Goal: Task Accomplishment & Management: Manage account settings

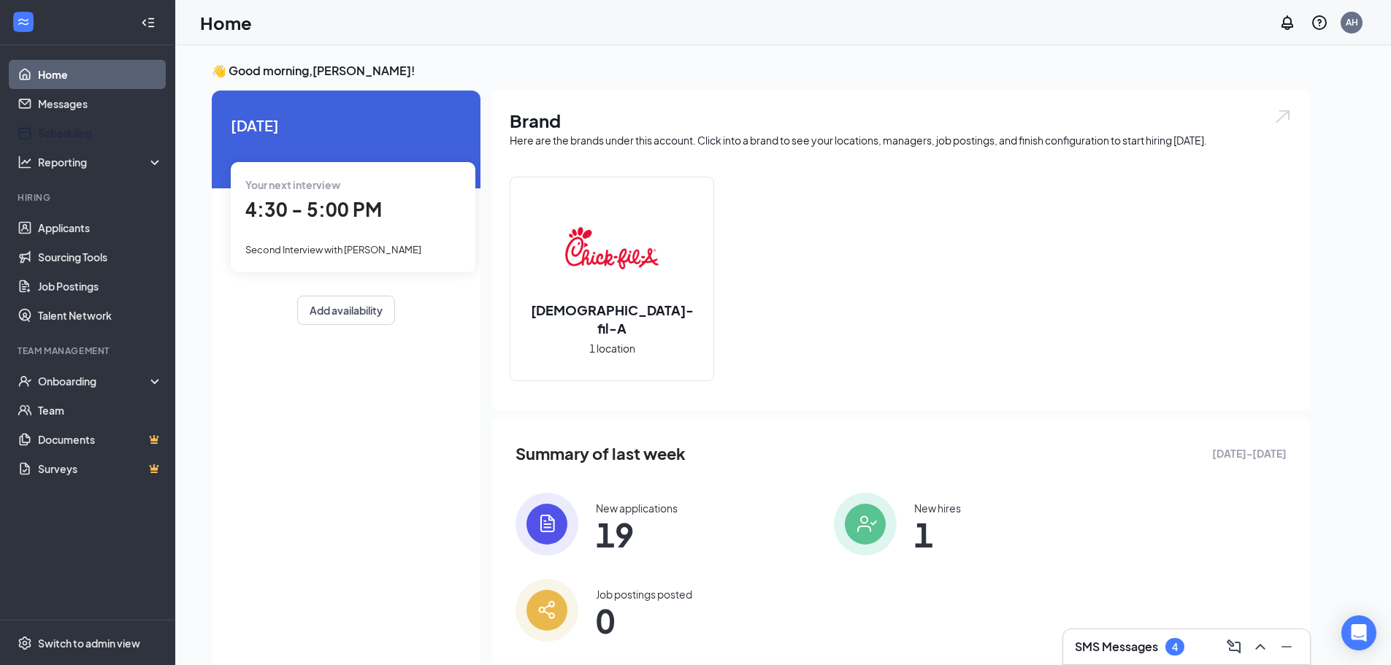
scroll to position [31, 0]
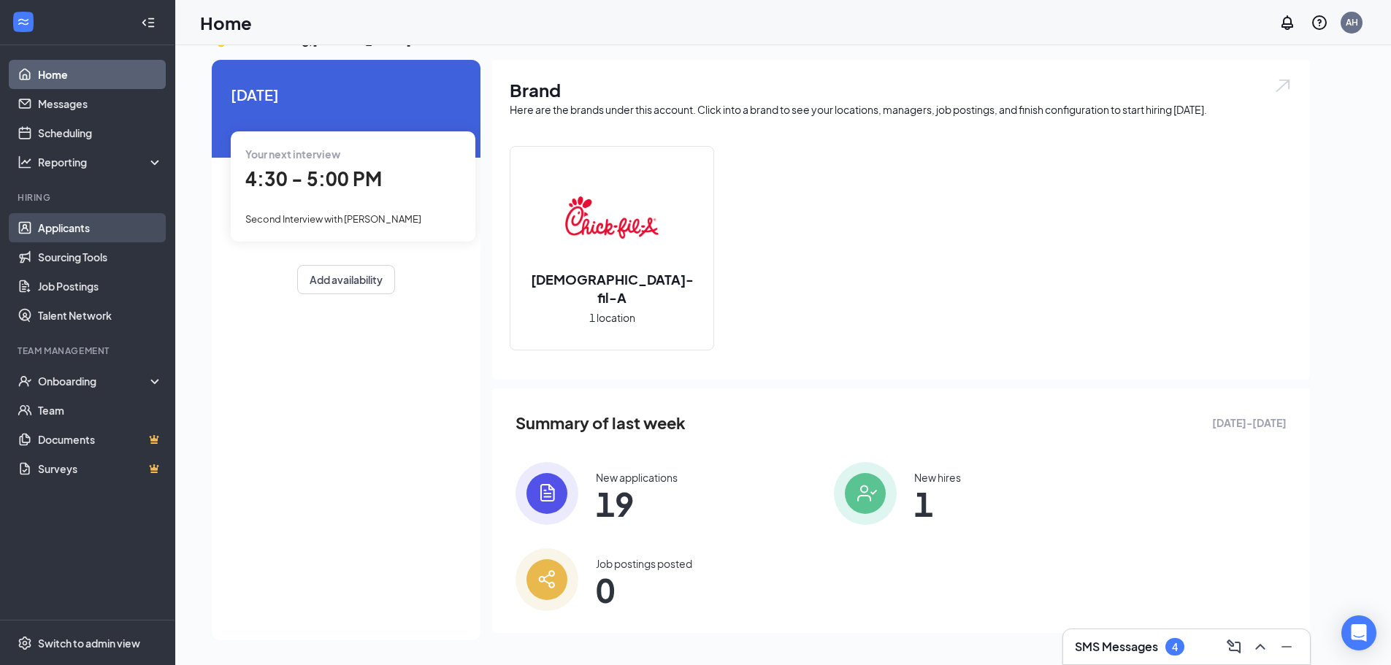
click at [39, 235] on link "Applicants" at bounding box center [100, 227] width 125 height 29
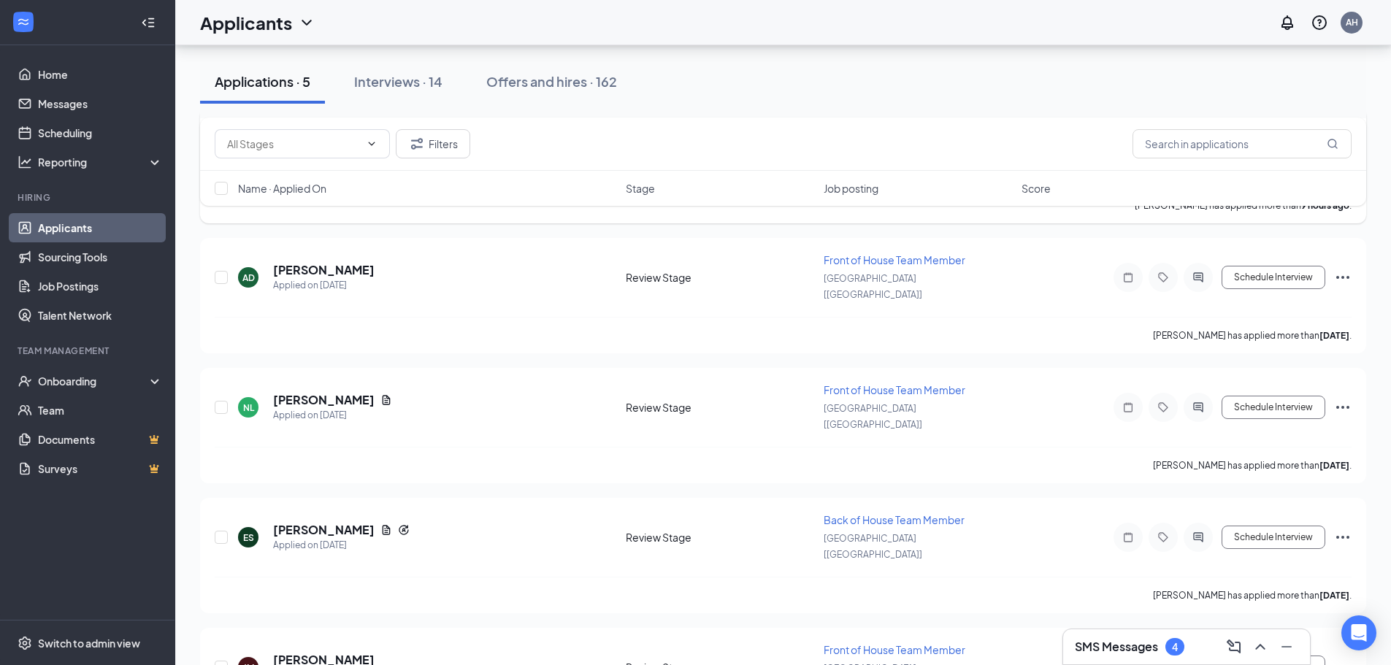
scroll to position [190, 0]
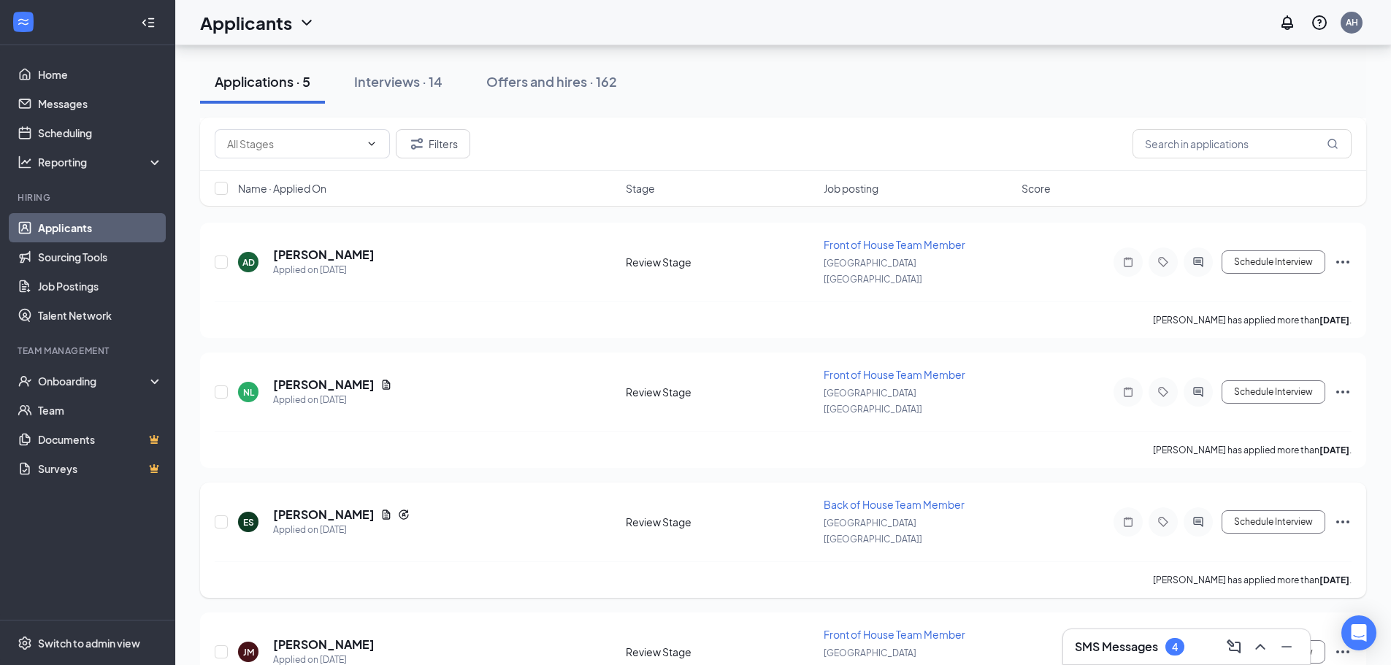
click at [1350, 513] on icon "Ellipses" at bounding box center [1343, 522] width 18 height 18
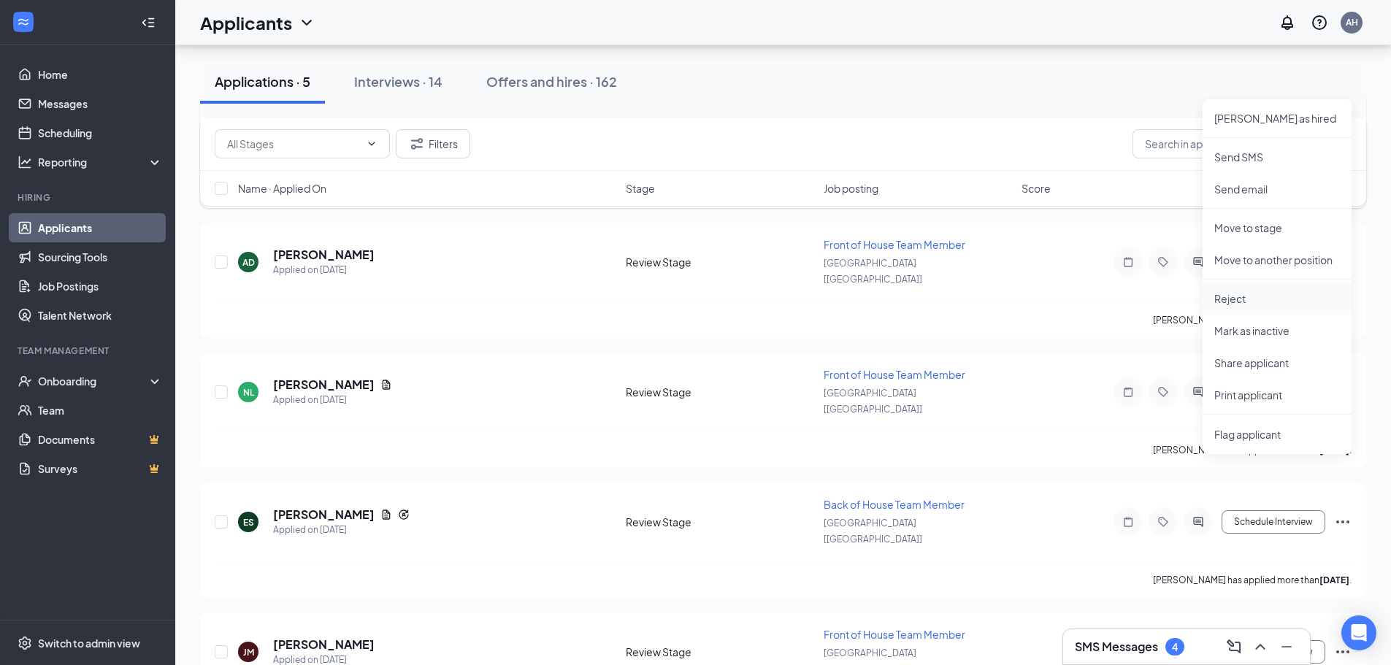
click at [1224, 301] on p "Reject" at bounding box center [1277, 298] width 126 height 15
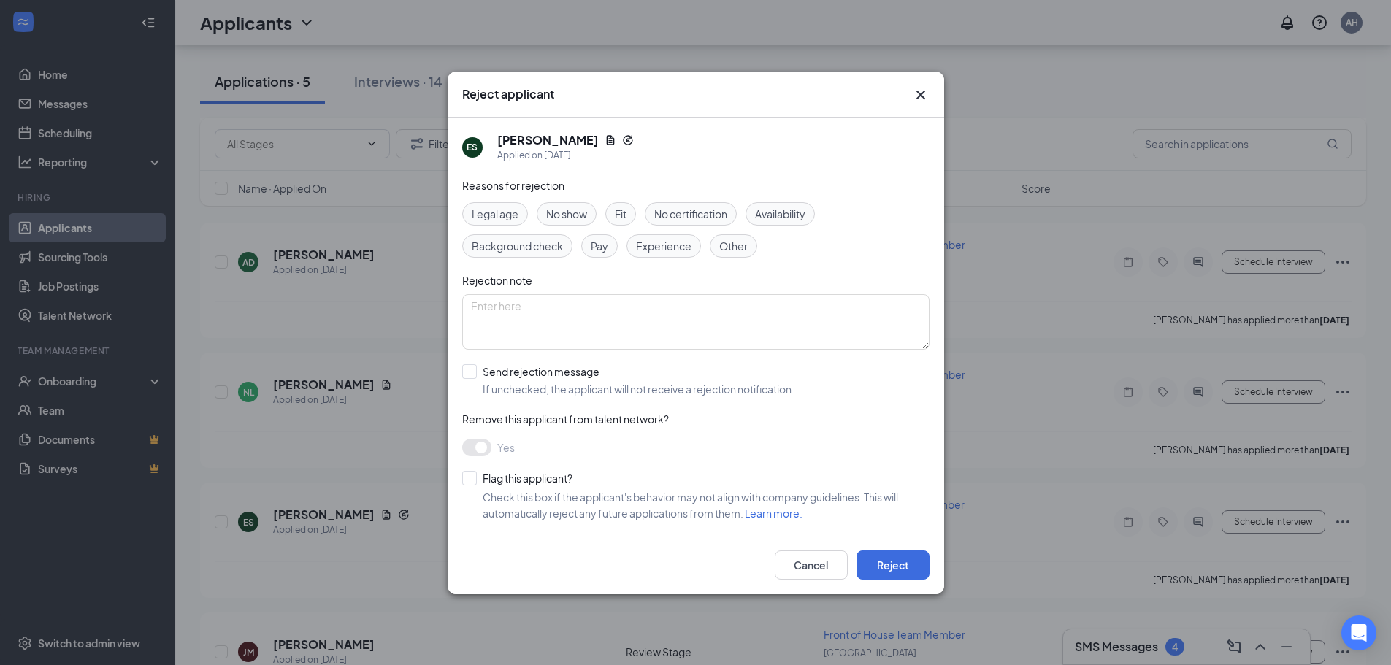
click at [617, 215] on span "Fit" at bounding box center [621, 214] width 12 height 16
click at [470, 365] on input "Send rejection message If unchecked, the applicant will not receive a rejection…" at bounding box center [628, 380] width 332 height 32
checkbox input "true"
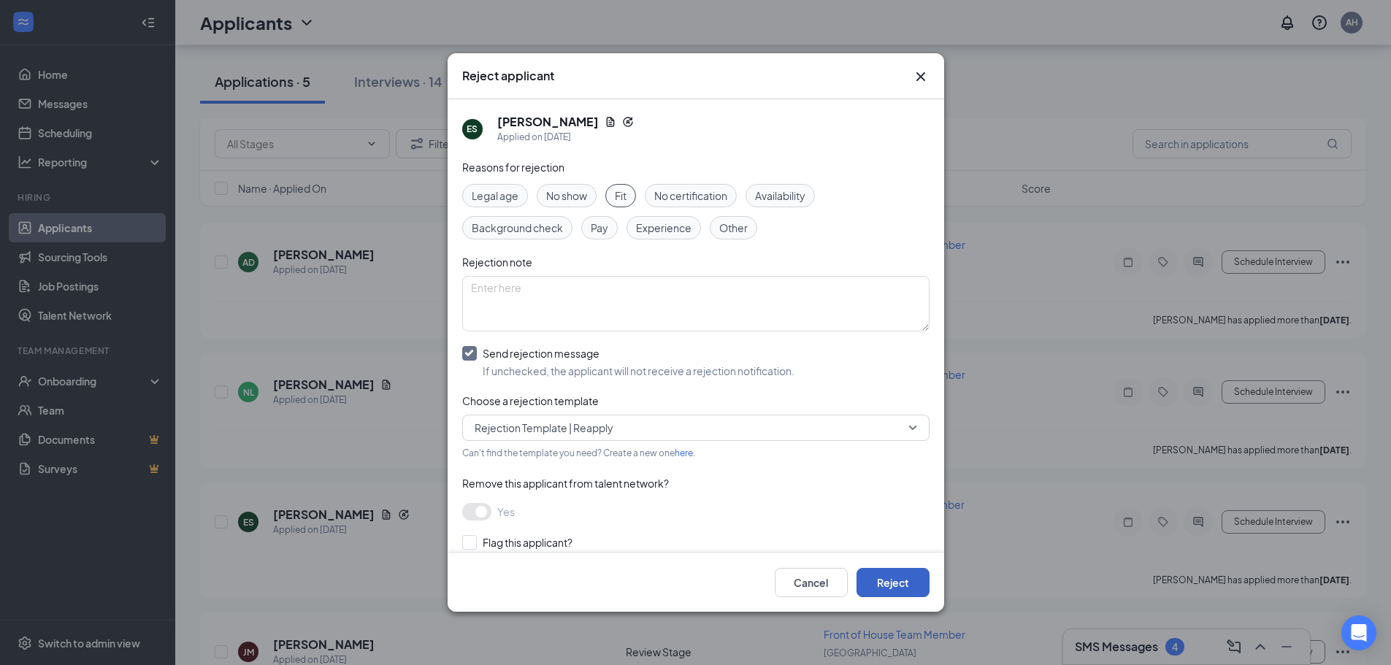
click at [879, 578] on button "Reject" at bounding box center [893, 582] width 73 height 29
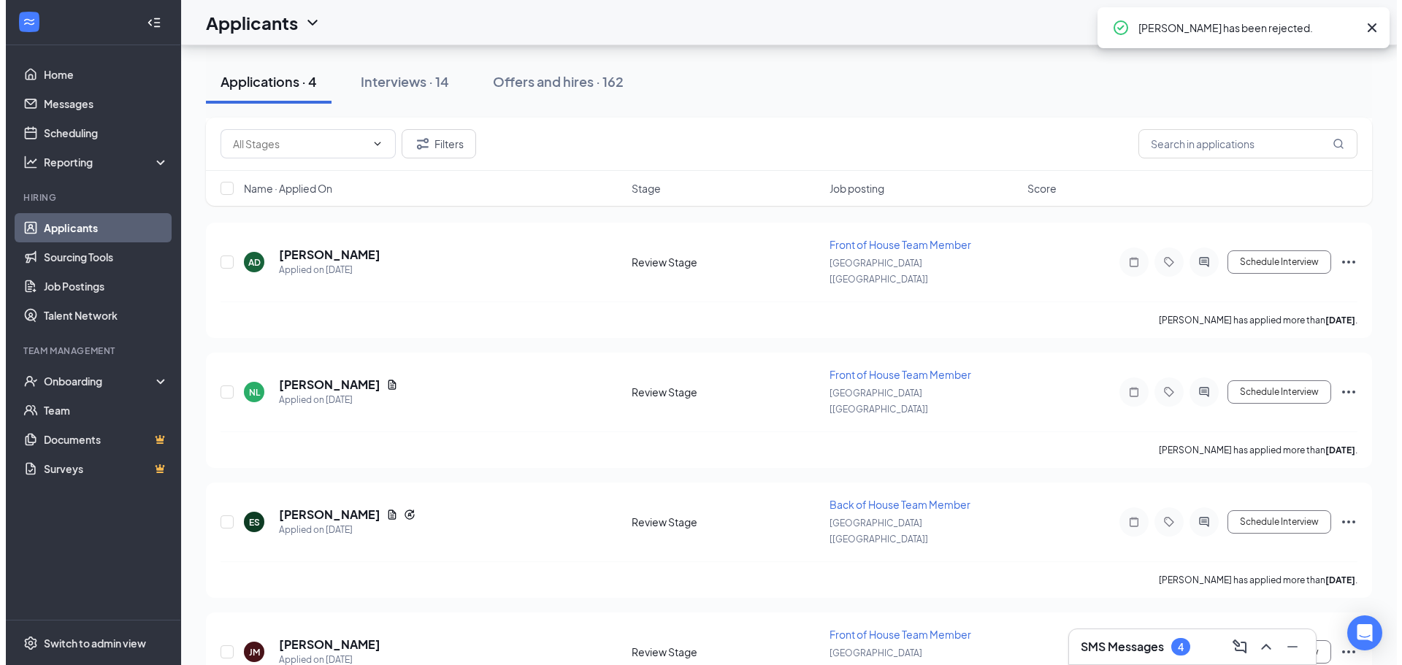
scroll to position [76, 0]
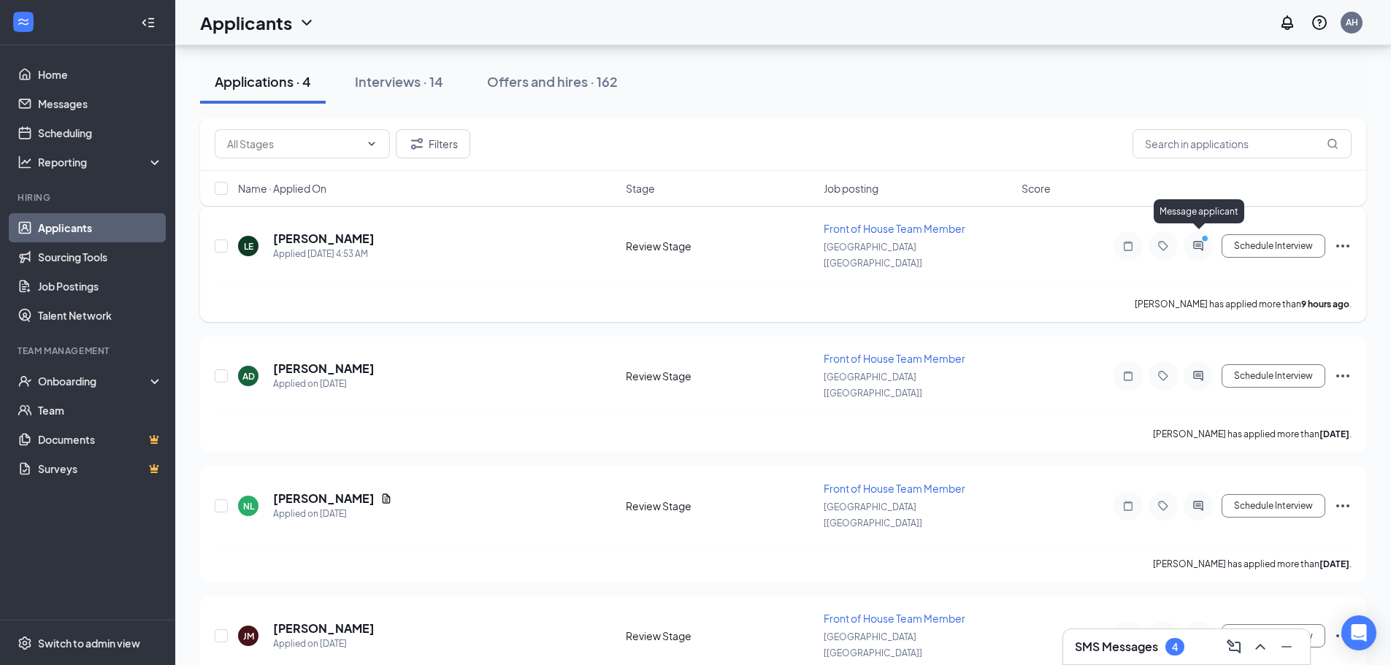
click at [1205, 235] on circle "PrimaryDot" at bounding box center [1204, 238] width 7 height 7
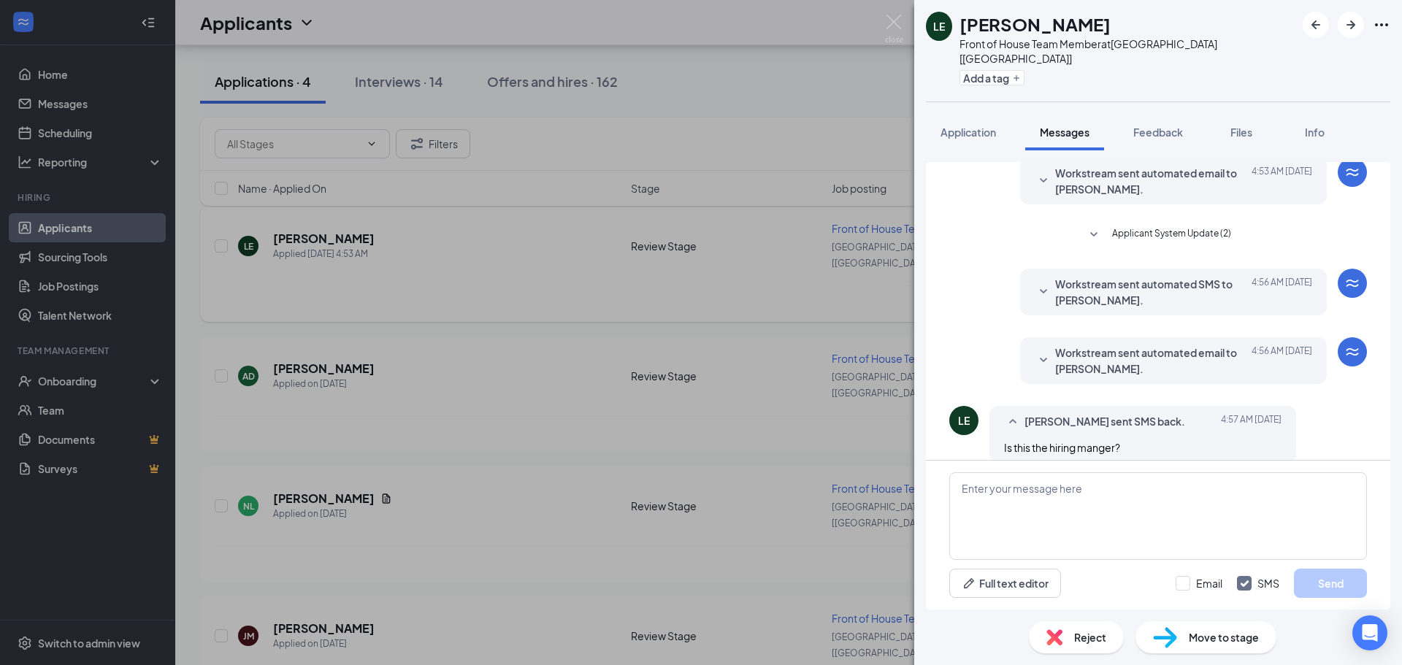
scroll to position [194, 0]
click at [1144, 502] on textarea at bounding box center [1158, 516] width 418 height 88
type textarea "Hi, I am the HR director, how can I help you?"
click at [1338, 590] on button "Send" at bounding box center [1330, 583] width 73 height 29
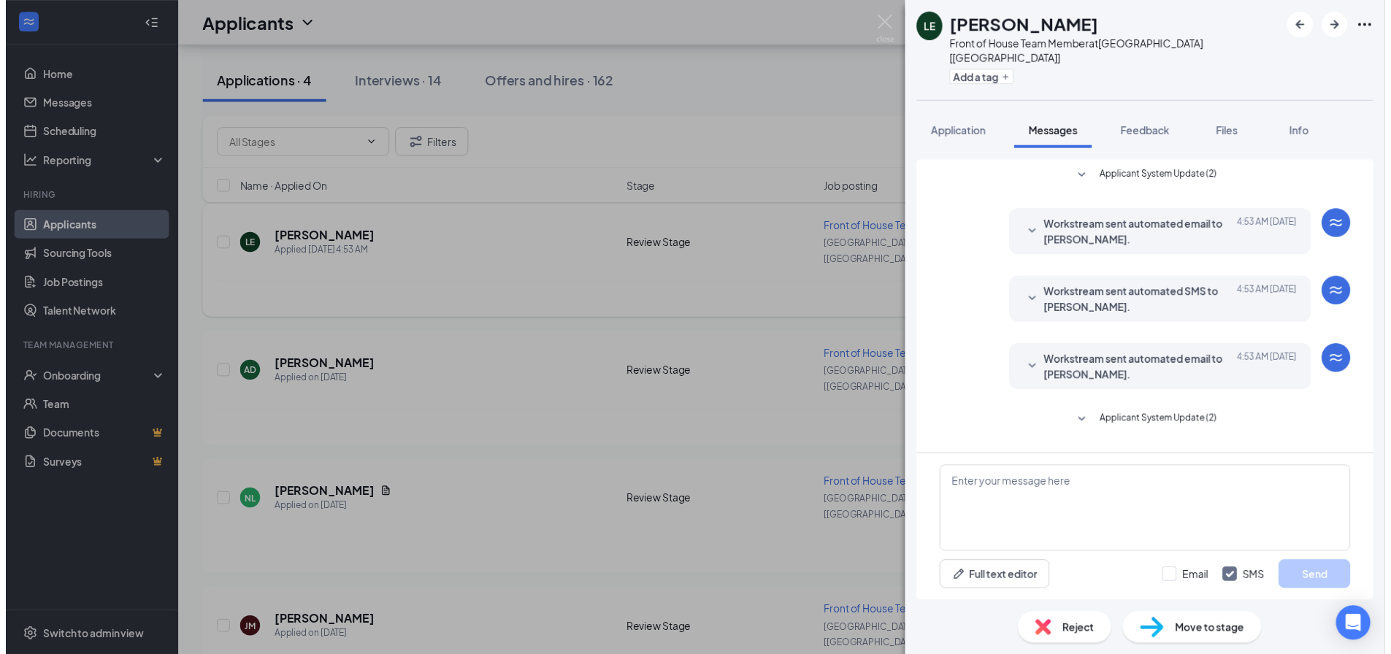
scroll to position [288, 0]
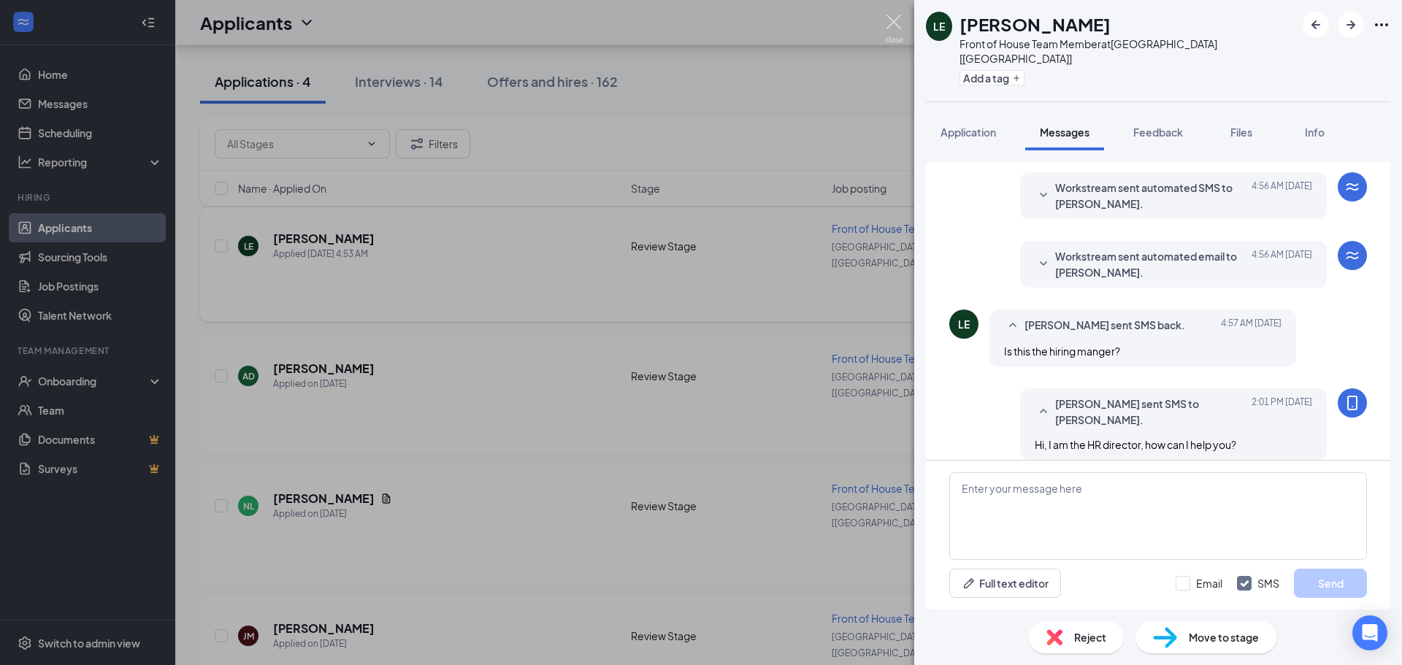
click at [897, 16] on img at bounding box center [894, 29] width 18 height 28
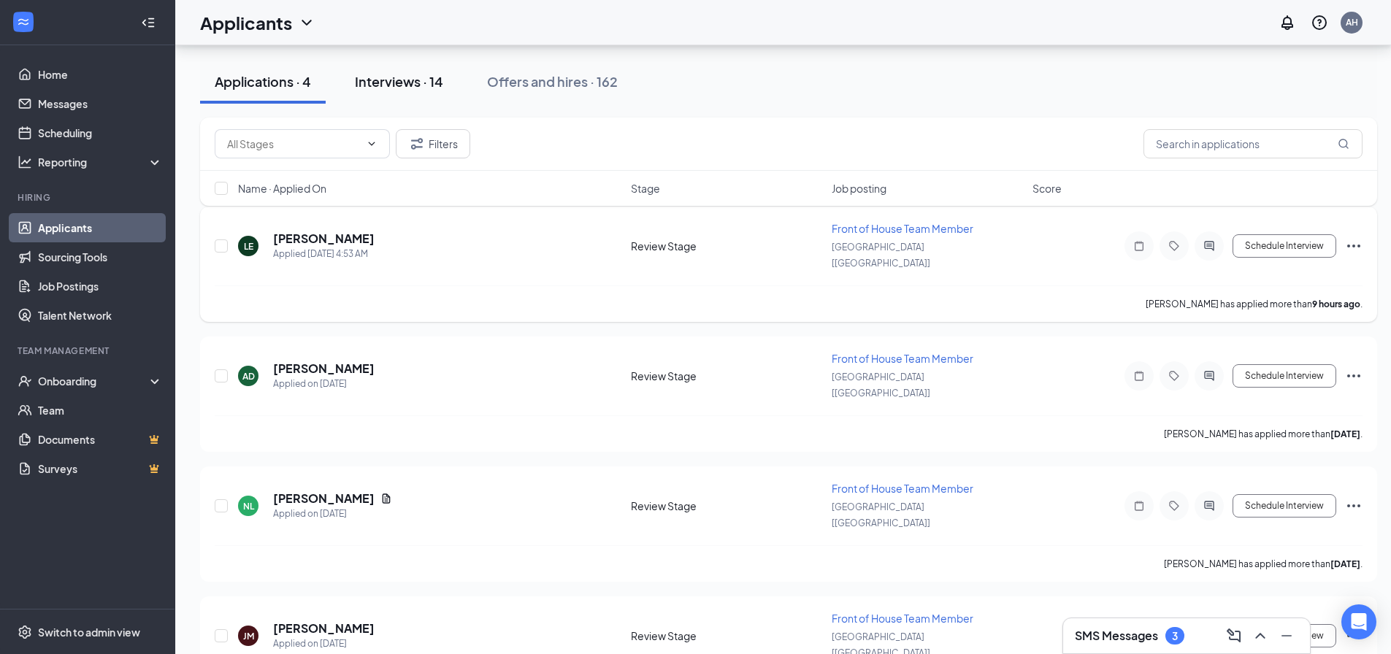
click at [392, 100] on button "Interviews · 14" at bounding box center [399, 82] width 118 height 44
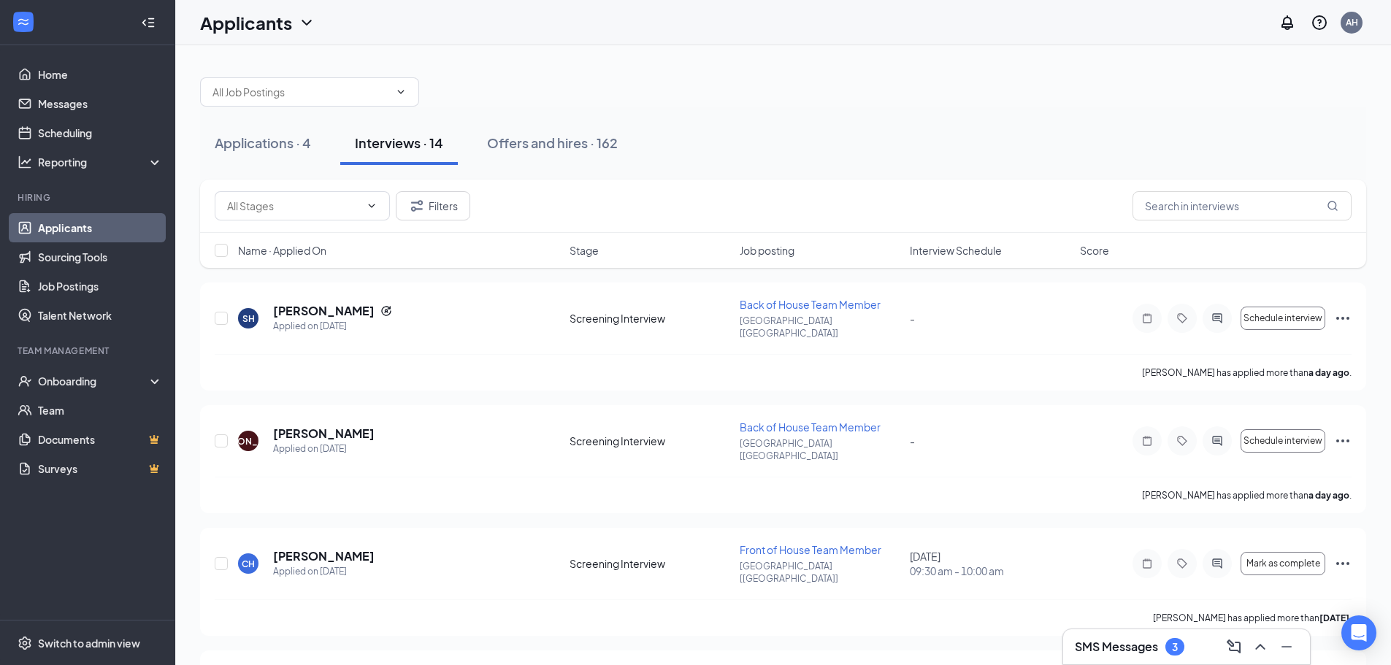
click at [957, 252] on span "Interview Schedule" at bounding box center [956, 250] width 92 height 15
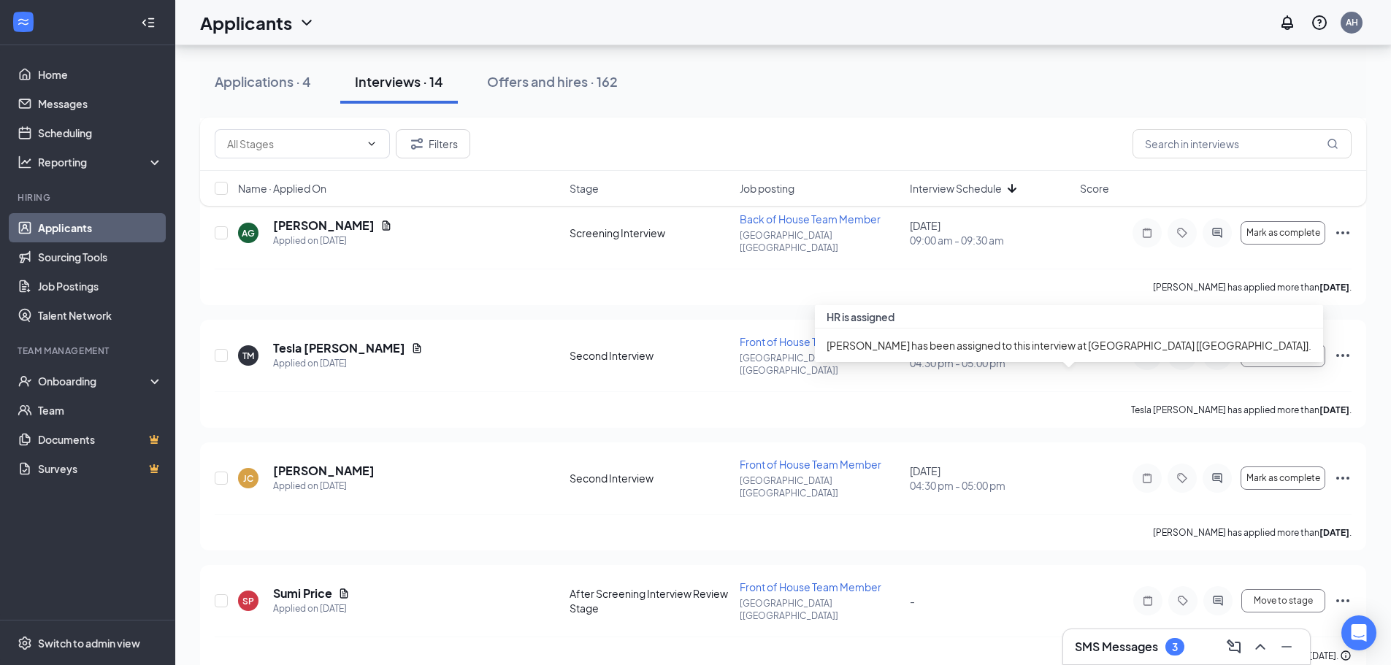
scroll to position [730, 0]
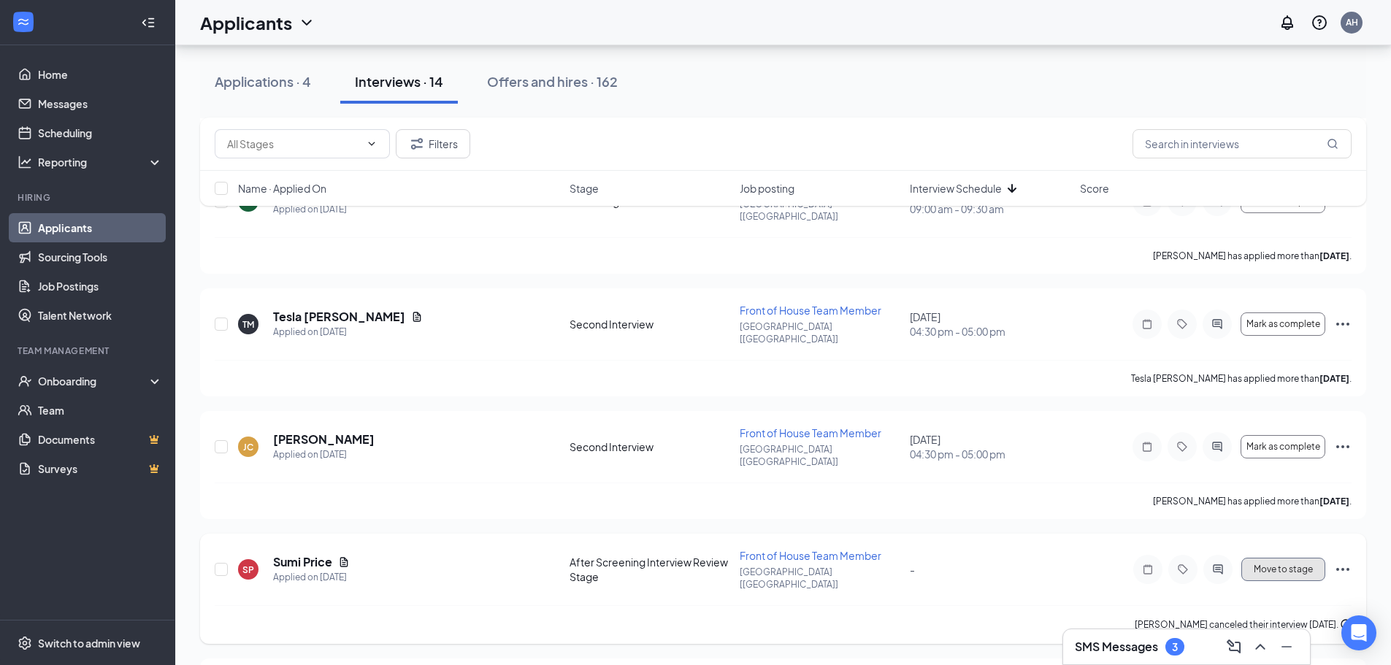
click at [1282, 558] on button "Move to stage" at bounding box center [1283, 569] width 84 height 23
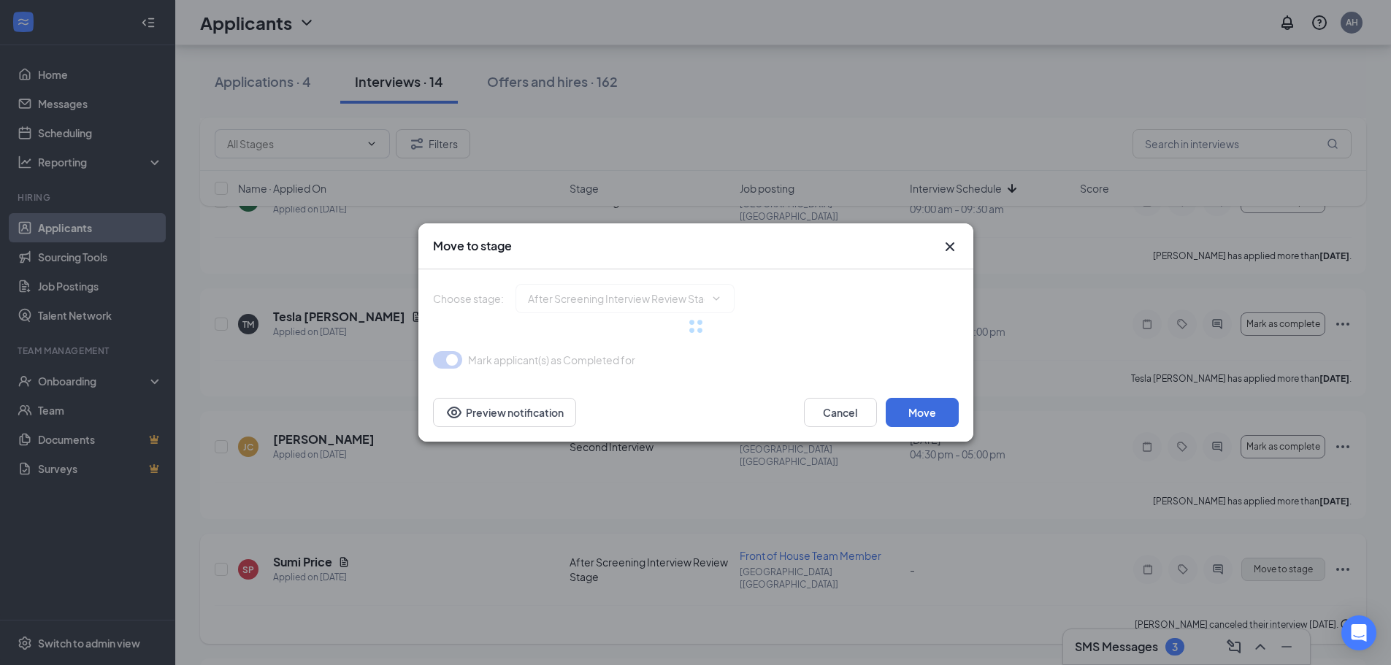
type input "Second Interview (next stage)"
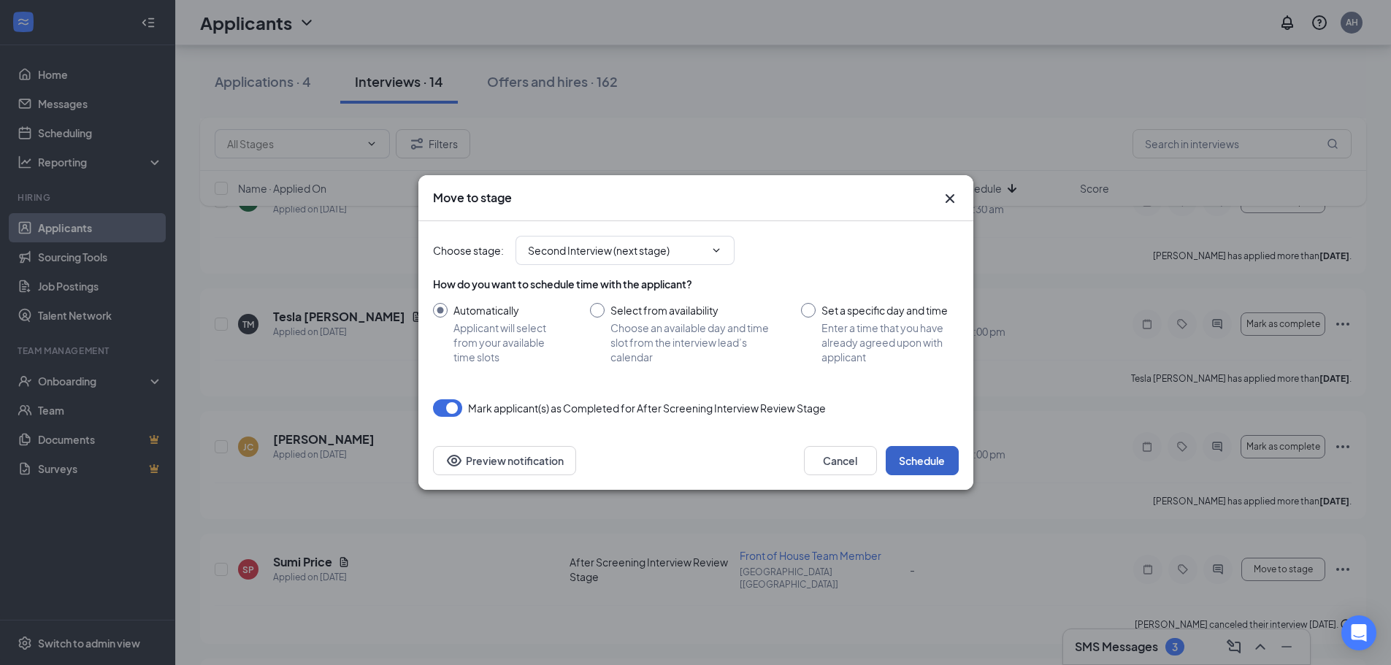
click at [921, 470] on button "Schedule" at bounding box center [922, 460] width 73 height 29
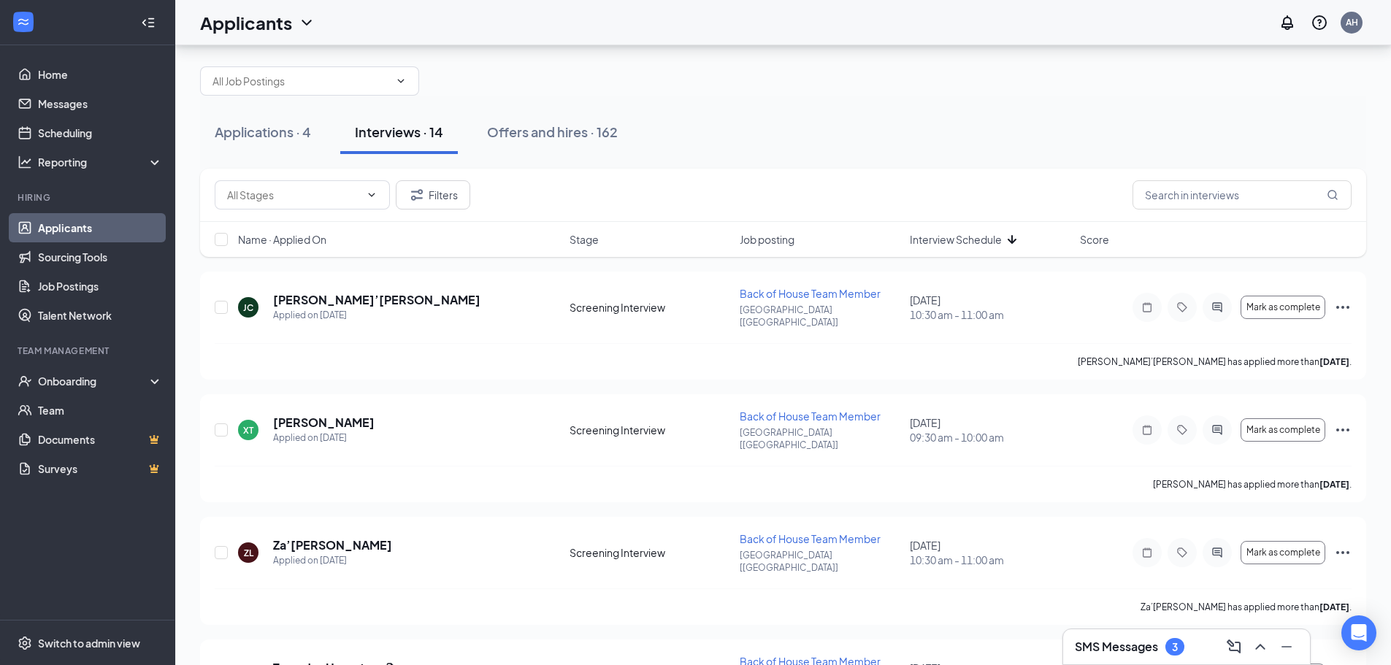
scroll to position [0, 0]
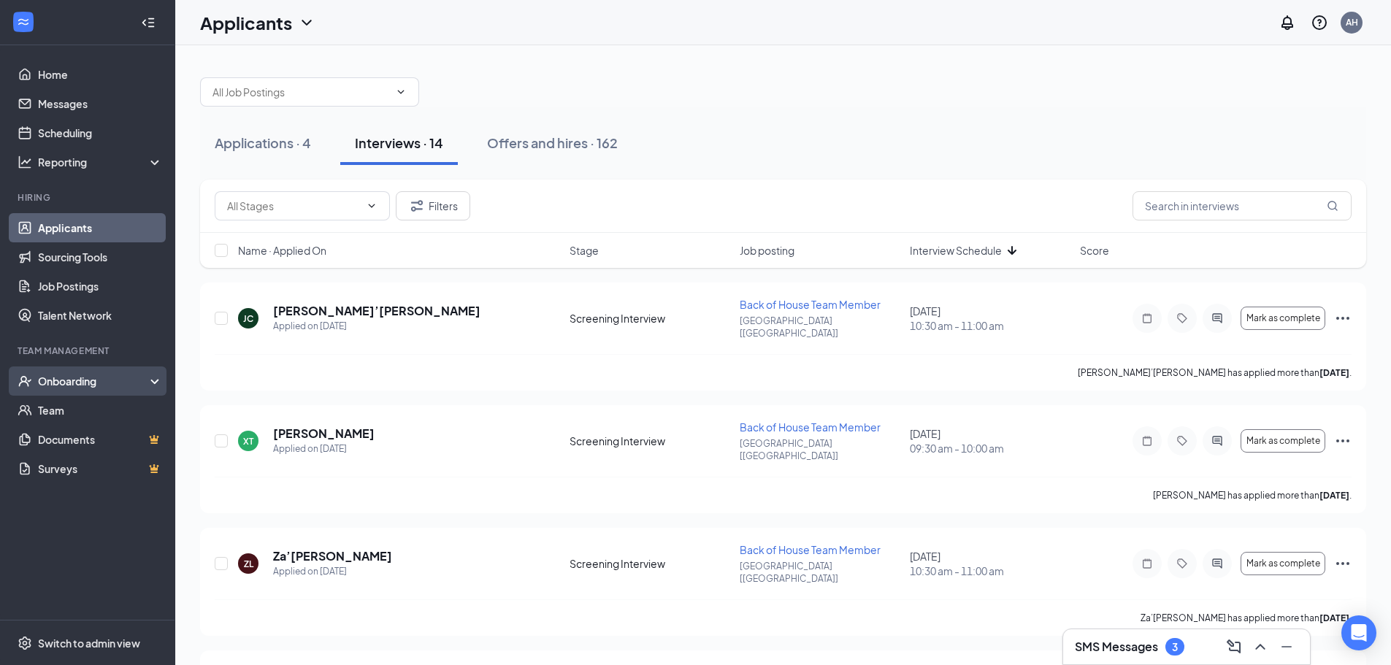
click at [75, 384] on div "Onboarding" at bounding box center [94, 381] width 112 height 15
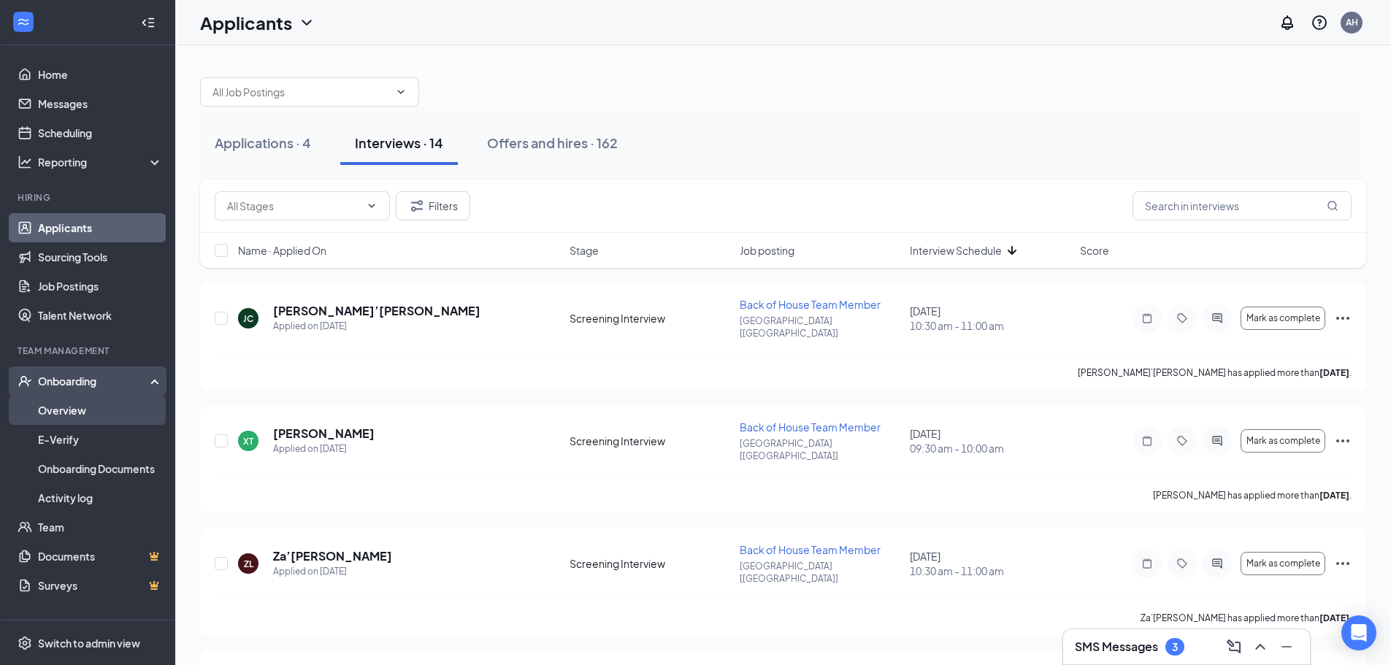
click at [81, 412] on link "Overview" at bounding box center [100, 410] width 125 height 29
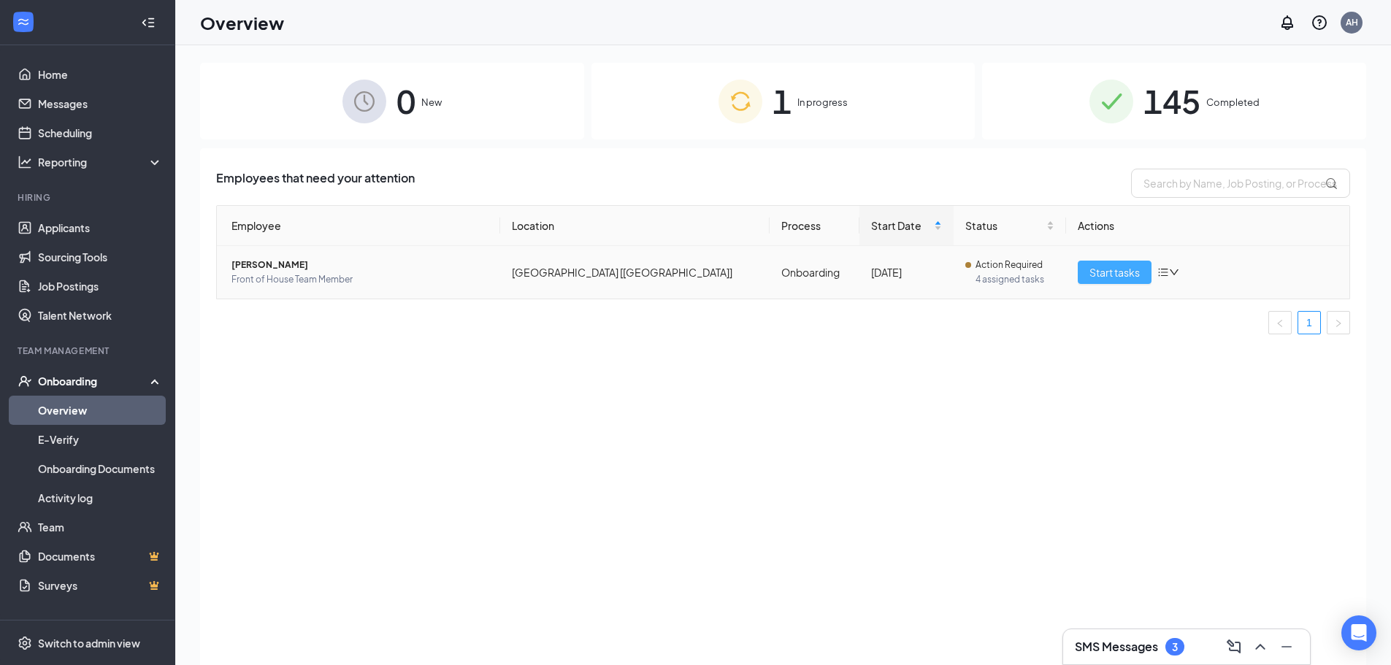
click at [1126, 277] on span "Start tasks" at bounding box center [1115, 272] width 50 height 16
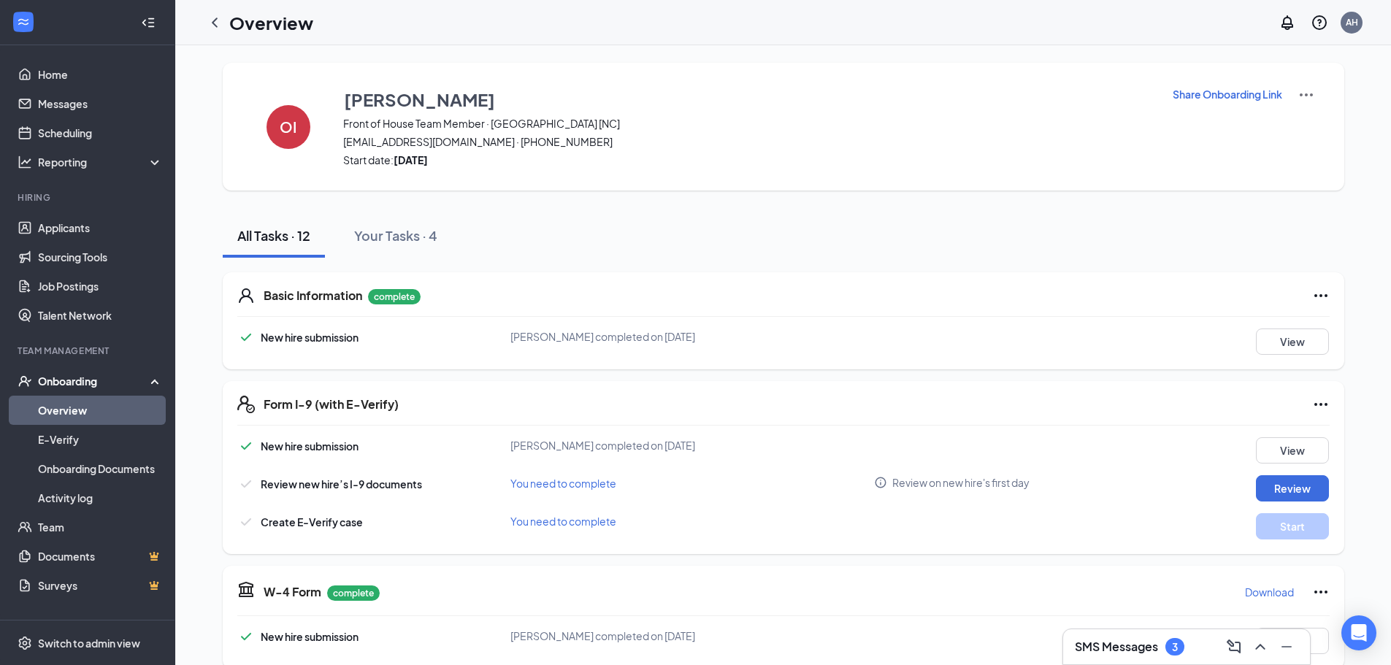
click at [1126, 277] on div "Basic Information complete New hire submission [PERSON_NAME] completed on [DATE…" at bounding box center [784, 320] width 1122 height 97
